Goal: Task Accomplishment & Management: Complete application form

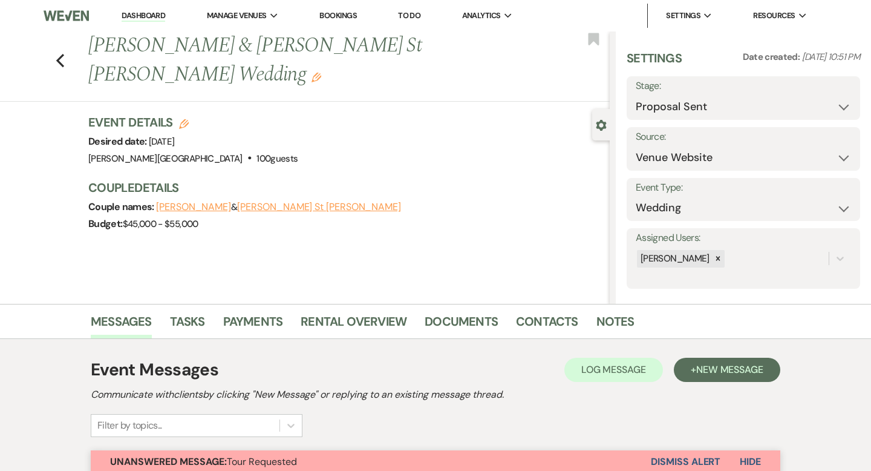
select select "6"
select select "5"
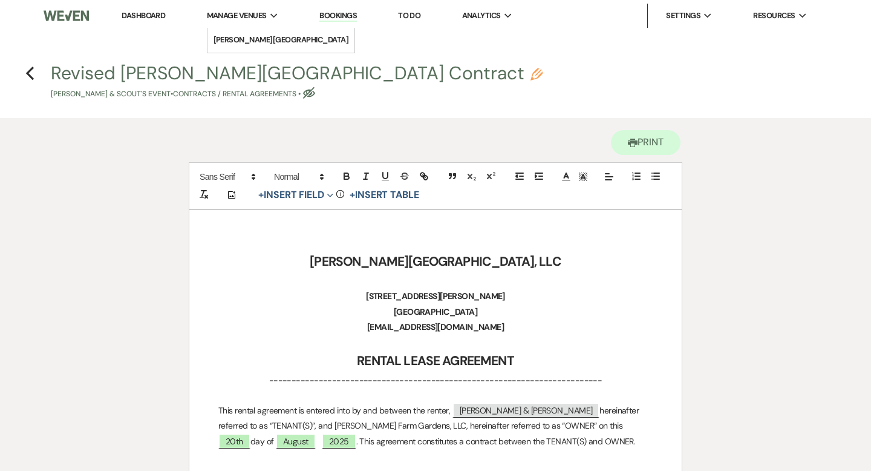
click at [157, 16] on link "Dashboard" at bounding box center [144, 15] width 44 height 10
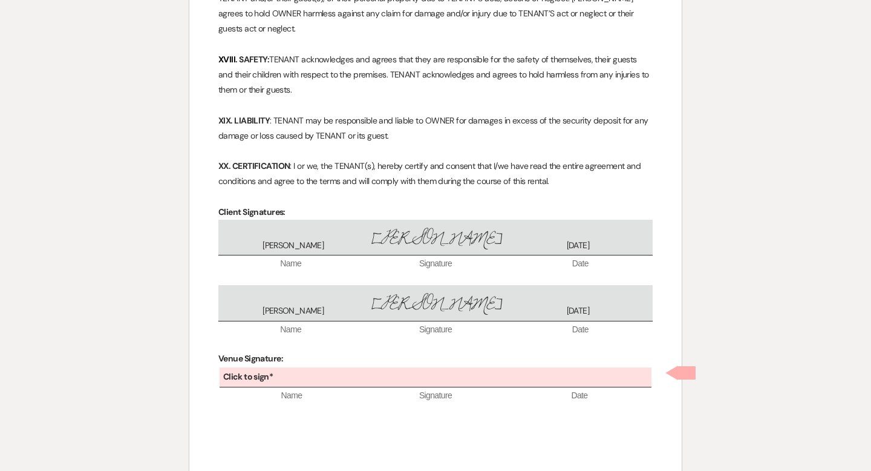
scroll to position [2522, 0]
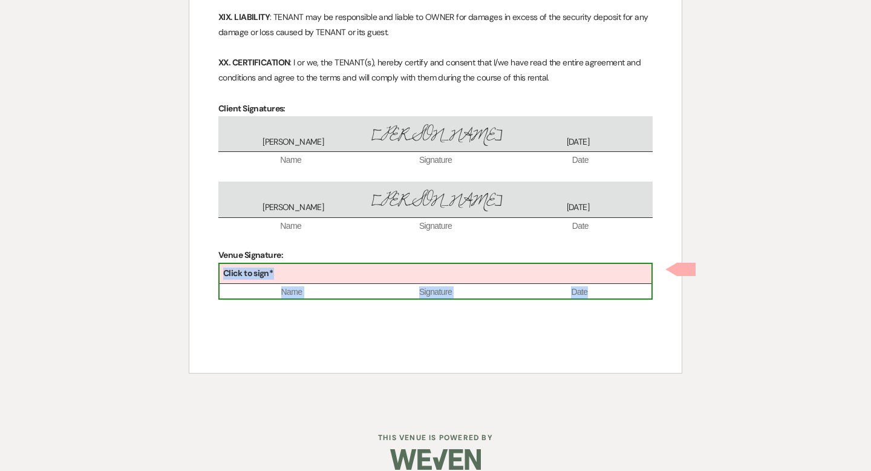
click at [443, 264] on div "Click to sign*" at bounding box center [436, 274] width 432 height 20
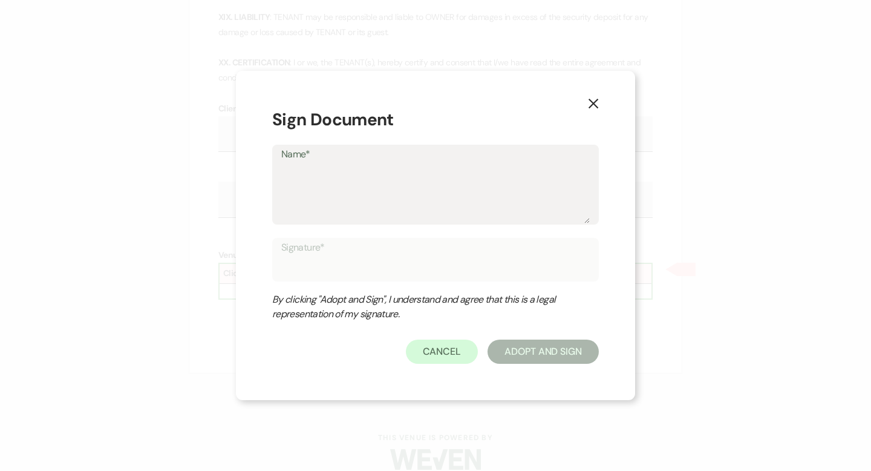
type textarea "T"
type input "T"
type textarea "Tr"
type input "Tr"
type textarea "Tra"
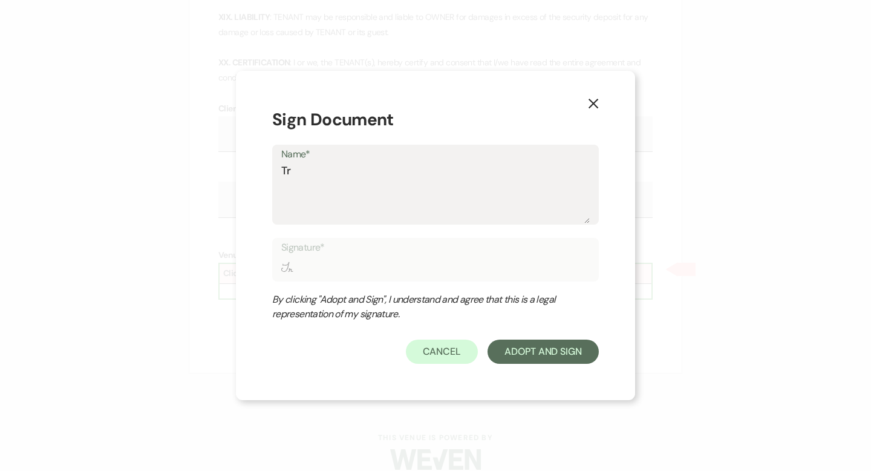
type input "Tra"
type textarea "Trav"
type input "Trav"
type textarea "Travi"
type input "Travi"
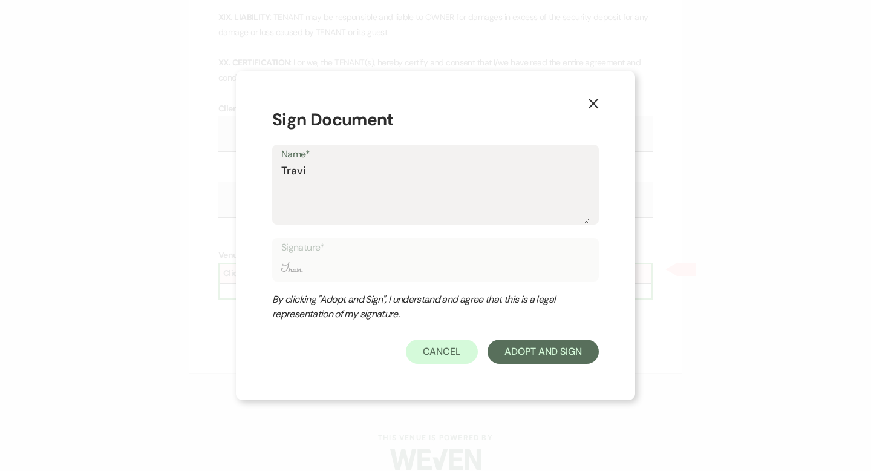
type textarea "[PERSON_NAME]"
type input "[PERSON_NAME]"
type textarea "[PERSON_NAME]"
type input "[PERSON_NAME]"
type textarea "Travis W"
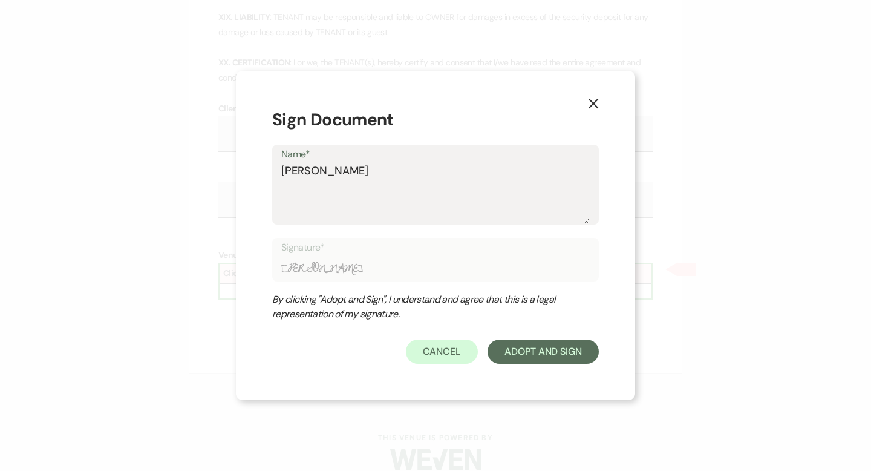
type input "Travis W"
type textarea "Travis Wi"
type input "Travis Wi"
type textarea "Travis Win"
type input "Travis Win"
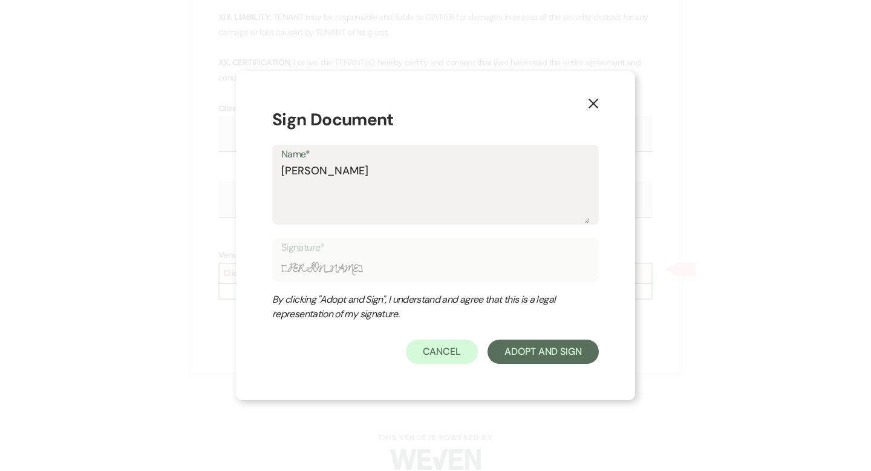
type textarea "Travis Wink"
type input "Travis Wink"
type textarea "Travis Winke"
type input "Travis Winke"
type textarea "Travis Winkel"
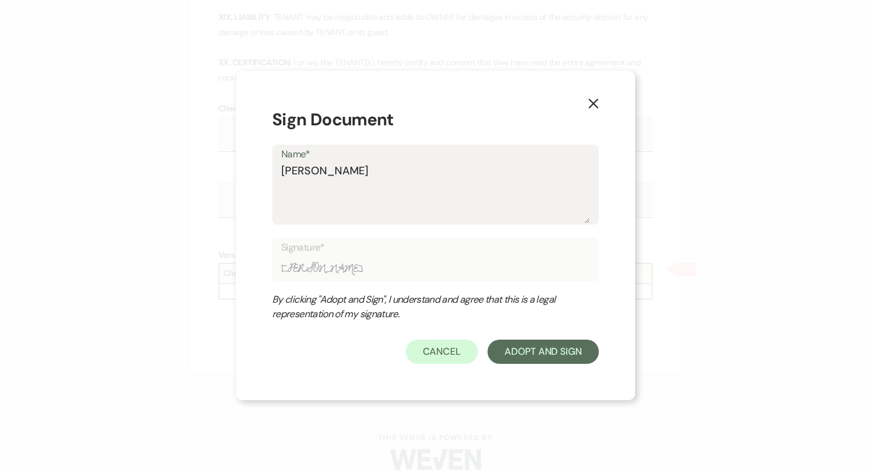
type input "Travis Winkel"
type textarea "Travis Winkelh"
type input "Travis Winkelh"
type textarea "Travis Winkelhy"
type input "Travis Winkelhy"
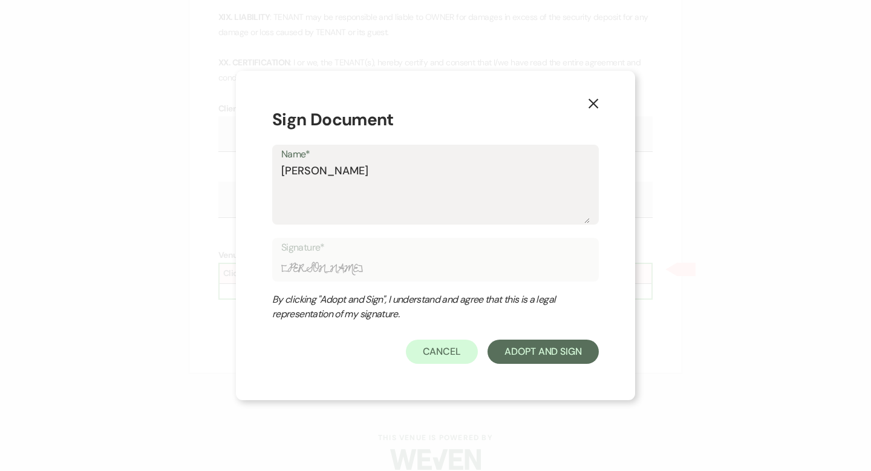
type textarea "Travis Winkelh"
type input "Travis Winkelh"
type textarea "Travis Winkel"
type input "Travis Winkel"
type textarea "Travis Winke"
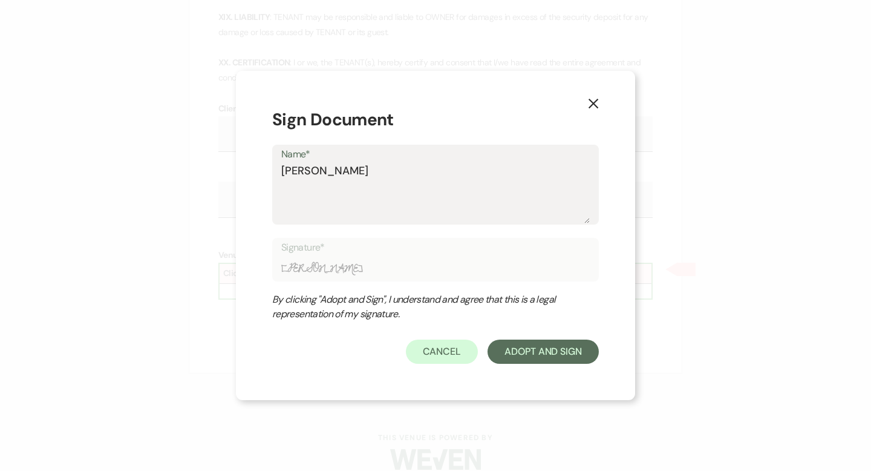
type input "Travis Winke"
type textarea "Travis Wink"
type input "Travis Wink"
type textarea "Travis Winkl"
type input "Travis Winkl"
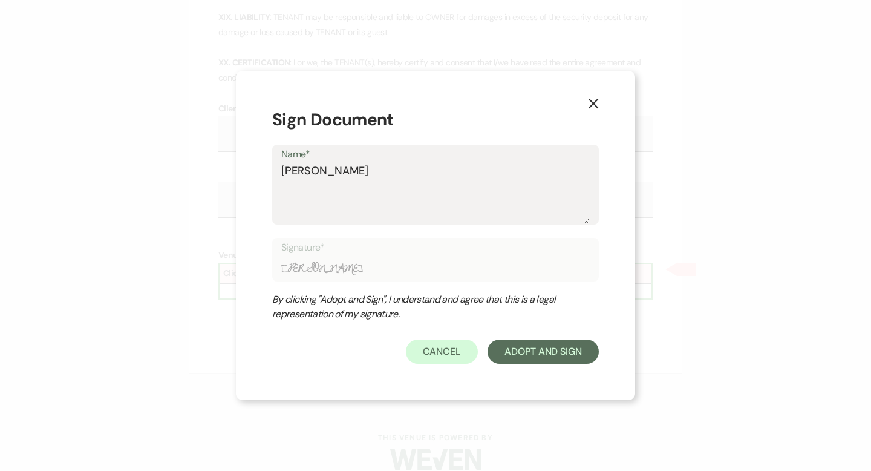
type textarea "Travis Winkle"
type input "Travis Winkle"
type textarea "[PERSON_NAME]"
type input "[PERSON_NAME]"
type textarea "[PERSON_NAME]"
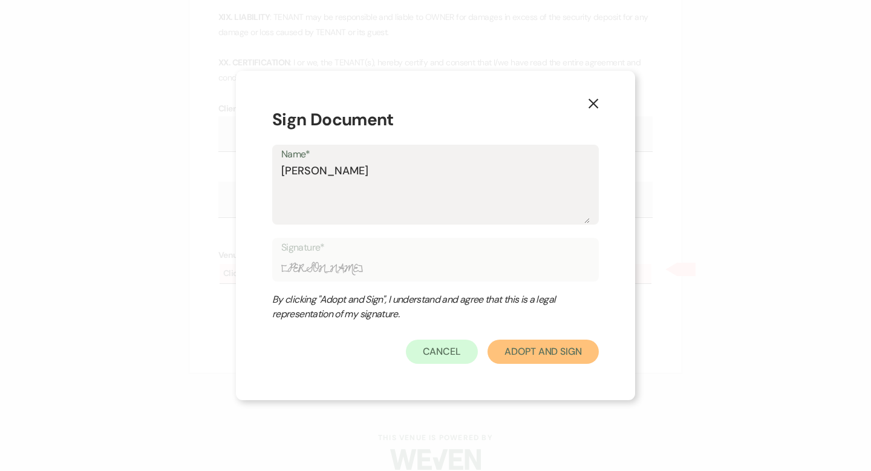
click at [563, 358] on button "Adopt And Sign" at bounding box center [543, 351] width 111 height 24
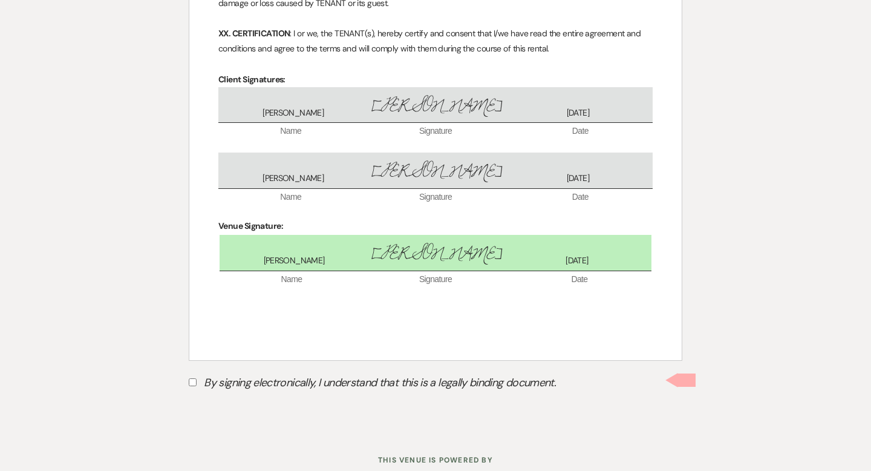
scroll to position [2573, 0]
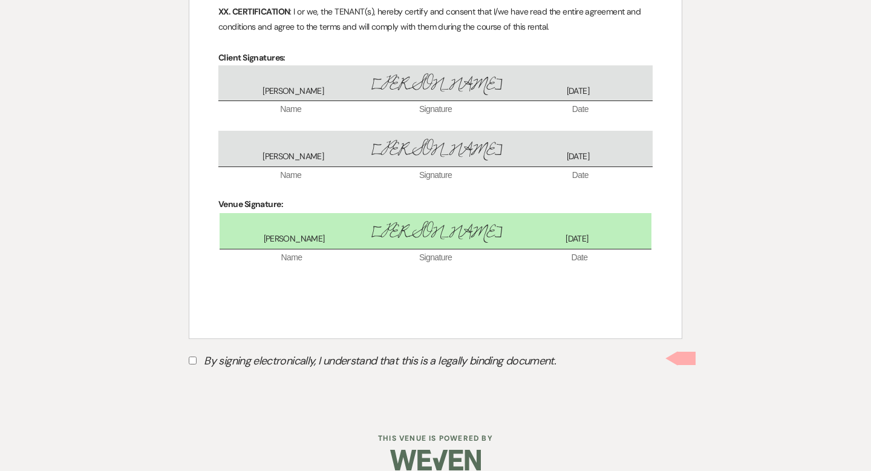
click at [195, 356] on input "By signing electronically, I understand that this is a legally binding document." at bounding box center [193, 360] width 8 height 8
checkbox input "true"
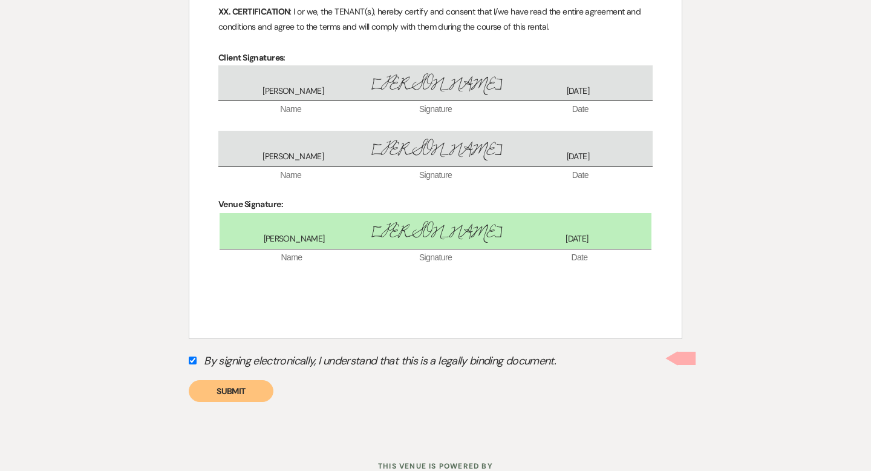
click at [213, 380] on button "Submit" at bounding box center [231, 391] width 85 height 22
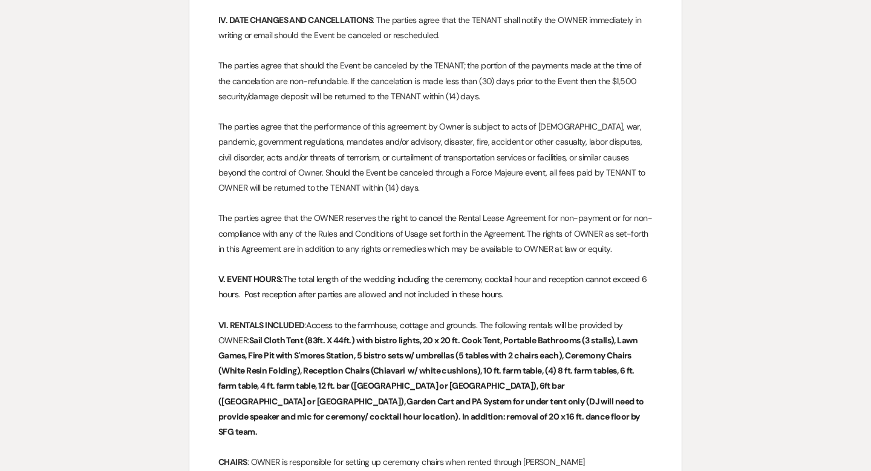
scroll to position [0, 0]
